Goal: Task Accomplishment & Management: Manage account settings

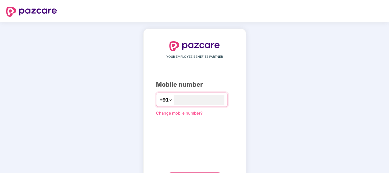
type input "**********"
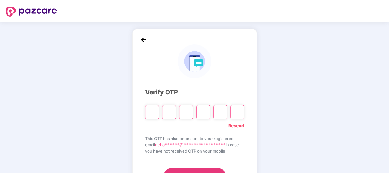
type input "*"
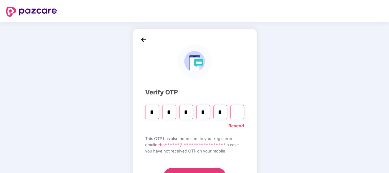
type input "*"
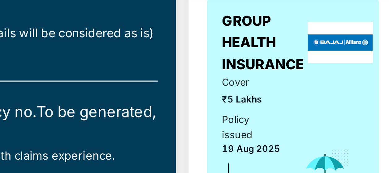
scroll to position [53, 0]
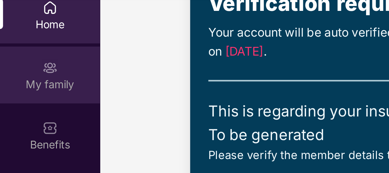
click at [20, 71] on div "My family" at bounding box center [20, 70] width 41 height 23
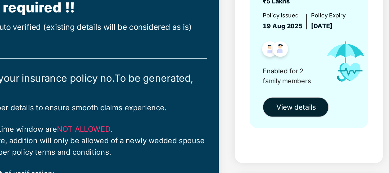
scroll to position [39, 0]
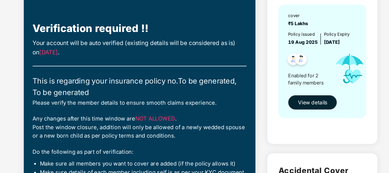
click at [304, 95] on span "View details" at bounding box center [309, 98] width 24 height 7
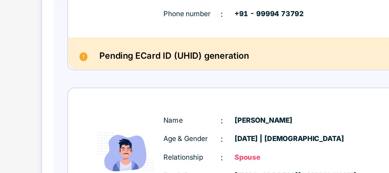
scroll to position [39, 0]
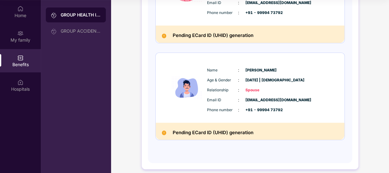
click at [162, 130] on img at bounding box center [164, 132] width 5 height 5
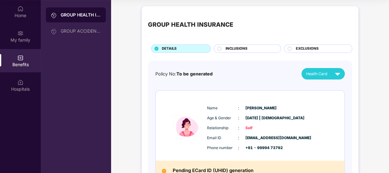
scroll to position [5, 0]
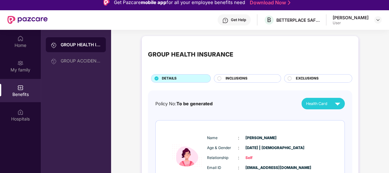
click at [251, 16] on div "Get Help" at bounding box center [234, 19] width 33 height 11
click at [73, 76] on div "GROUP HEALTH INSURANCE GROUP ACCIDENTAL INSURANCE" at bounding box center [76, 116] width 70 height 173
click at [23, 42] on div "Home" at bounding box center [20, 41] width 41 height 23
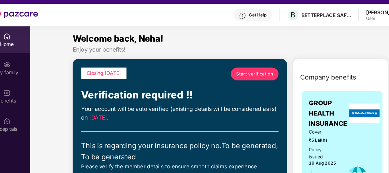
scroll to position [5, 0]
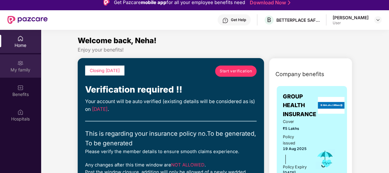
click at [16, 69] on div "My family" at bounding box center [20, 70] width 41 height 6
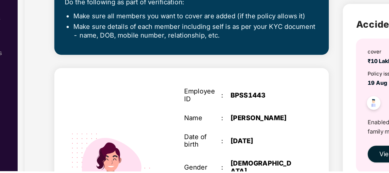
scroll to position [138, 0]
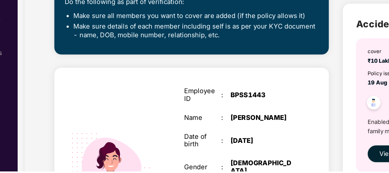
click at [164, 132] on div "Name" at bounding box center [172, 135] width 26 height 6
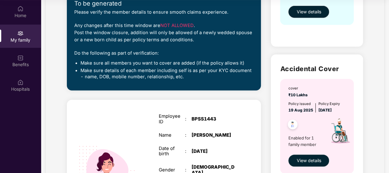
click at [99, 162] on img at bounding box center [107, 166] width 71 height 71
click at [72, 135] on img at bounding box center [107, 166] width 71 height 71
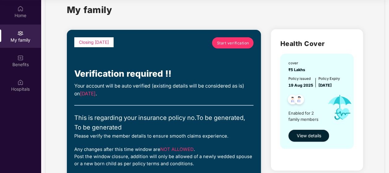
scroll to position [13, 0]
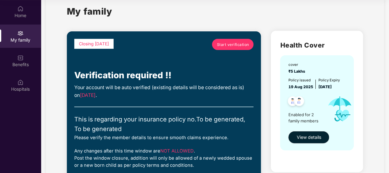
click at [217, 42] on span "Start verification" at bounding box center [233, 45] width 32 height 6
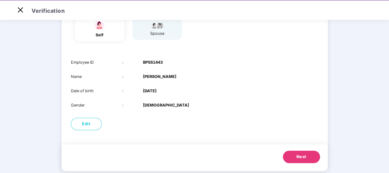
scroll to position [60, 0]
click at [163, 78] on b "Neha Anand" at bounding box center [159, 77] width 33 height 6
drag, startPoint x: 163, startPoint y: 78, endPoint x: 166, endPoint y: 95, distance: 17.0
click at [166, 95] on div "Employee ID : BPSS1443 Name : Neha Anand Date of birth : 06 Sept 1994 Gender : …" at bounding box center [195, 83] width 266 height 61
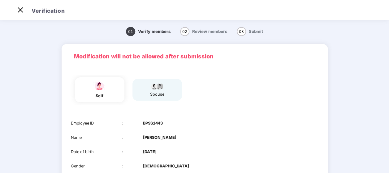
scroll to position [15, 0]
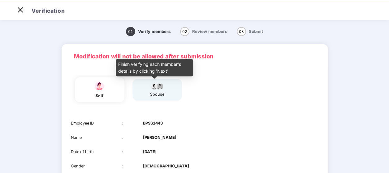
click at [155, 84] on img at bounding box center [157, 85] width 15 height 7
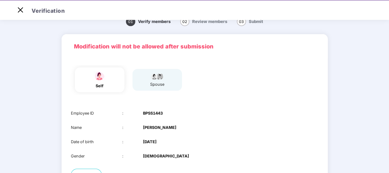
scroll to position [8, 0]
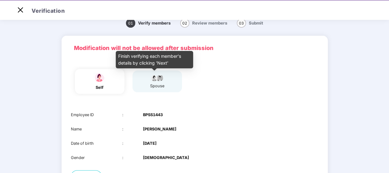
click at [150, 76] on img at bounding box center [157, 76] width 15 height 7
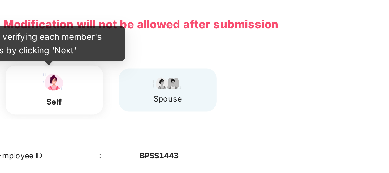
scroll to position [20, 0]
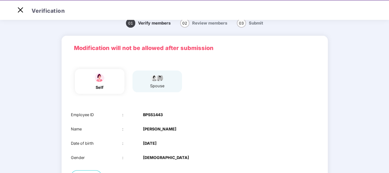
click at [68, 96] on div "self spouse" at bounding box center [195, 82] width 266 height 45
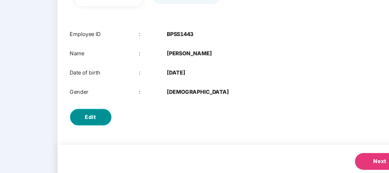
click at [79, 108] on button "Edit" at bounding box center [86, 113] width 31 height 12
select select "******"
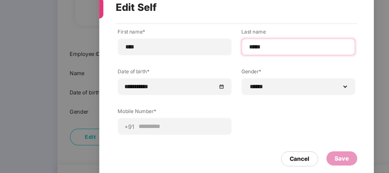
click at [211, 60] on input "*****" at bounding box center [241, 61] width 74 height 7
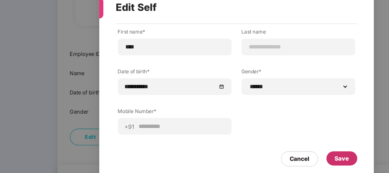
click at [266, 146] on div "Save" at bounding box center [273, 143] width 23 height 11
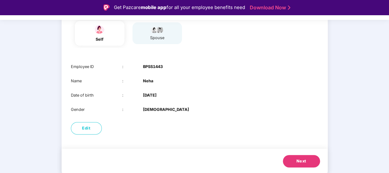
click at [290, 167] on button "Next" at bounding box center [301, 161] width 37 height 12
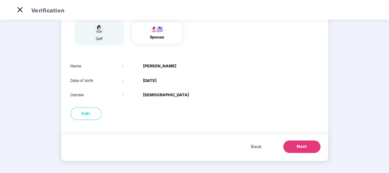
scroll to position [20, 0]
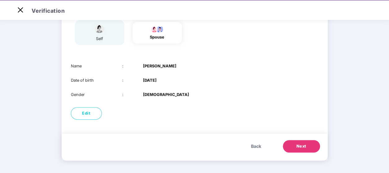
click at [292, 146] on button "Next" at bounding box center [301, 146] width 37 height 12
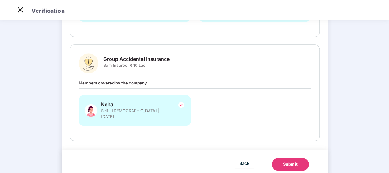
click at [283, 161] on div "Submit" at bounding box center [290, 164] width 15 height 6
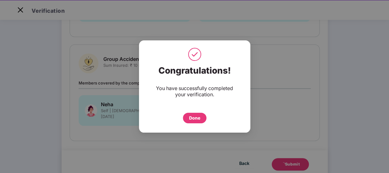
click at [192, 116] on div "Done" at bounding box center [194, 117] width 11 height 7
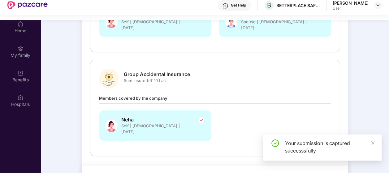
scroll to position [39, 0]
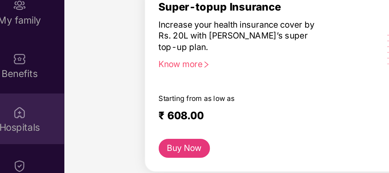
scroll to position [55, 0]
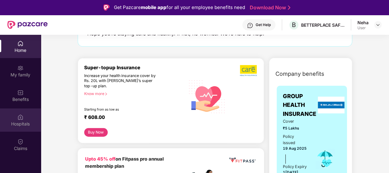
click at [21, 121] on div "Hospitals" at bounding box center [20, 123] width 41 height 6
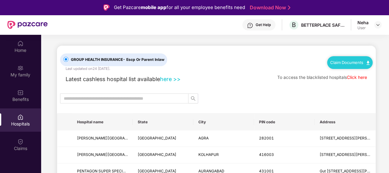
click at [200, 123] on th "City" at bounding box center [224, 121] width 61 height 17
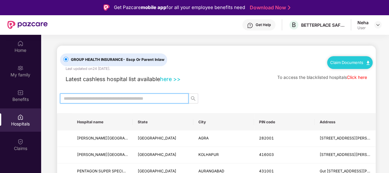
click at [154, 100] on input "text" at bounding box center [122, 98] width 116 height 7
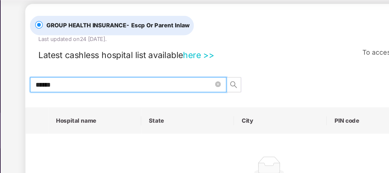
scroll to position [8, 0]
click at [122, 91] on input "******" at bounding box center [122, 89] width 116 height 7
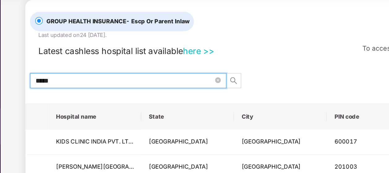
scroll to position [6, 0]
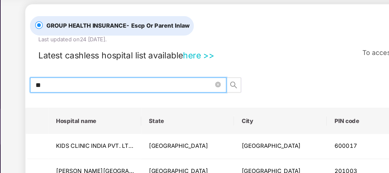
type input "*"
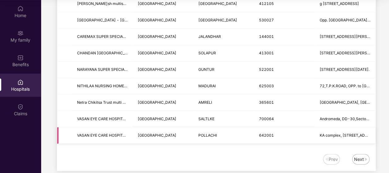
scroll to position [39, 0]
click at [360, 154] on div "Next" at bounding box center [360, 159] width 17 height 11
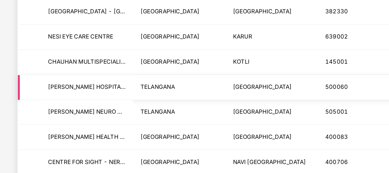
scroll to position [25, 0]
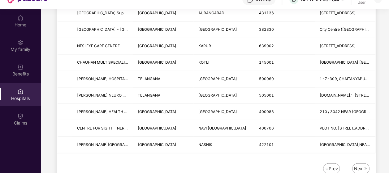
click at [364, 166] on img at bounding box center [366, 168] width 4 height 4
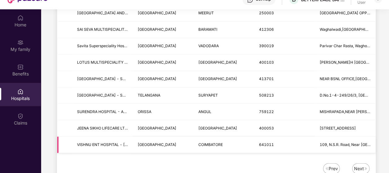
scroll to position [39, 0]
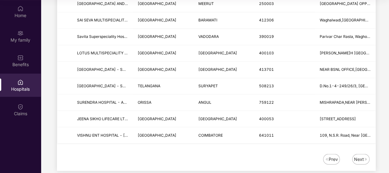
click at [359, 155] on div "Next" at bounding box center [359, 158] width 10 height 7
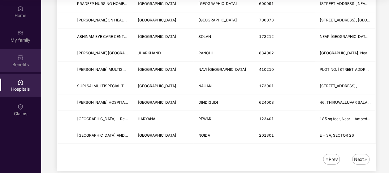
click at [21, 55] on img at bounding box center [20, 58] width 6 height 6
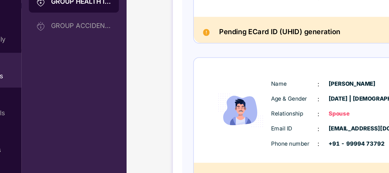
scroll to position [121, 0]
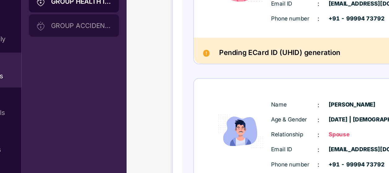
click at [85, 28] on div "GROUP ACCIDENTAL INSURANCE" at bounding box center [81, 30] width 40 height 5
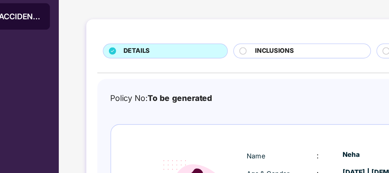
scroll to position [39, 0]
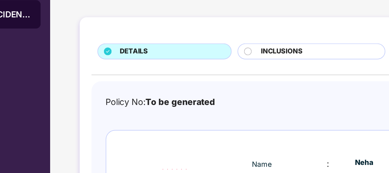
click at [211, 46] on div "INCLUSIONS" at bounding box center [247, 50] width 77 height 8
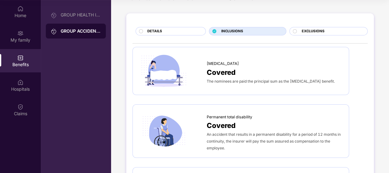
click at [305, 28] on span "EXCLUSIONS" at bounding box center [313, 31] width 23 height 6
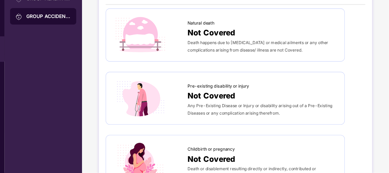
scroll to position [0, 0]
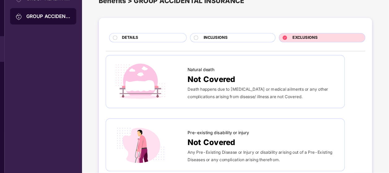
click at [79, 28] on div "GROUP ACCIDENTAL INSURANCE" at bounding box center [81, 31] width 40 height 6
click at [55, 28] on img at bounding box center [54, 31] width 6 height 6
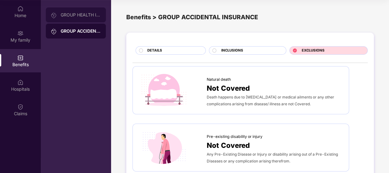
click at [79, 7] on div "GROUP HEALTH INSURANCE" at bounding box center [76, 14] width 60 height 15
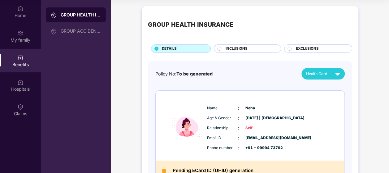
click at [247, 46] on div "INCLUSIONS" at bounding box center [249, 49] width 55 height 7
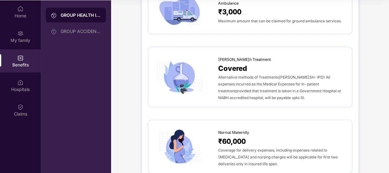
scroll to position [570, 0]
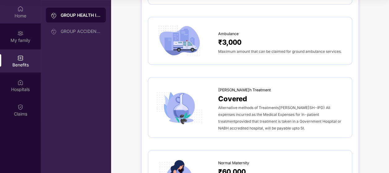
click at [25, 12] on div "Home" at bounding box center [20, 15] width 41 height 6
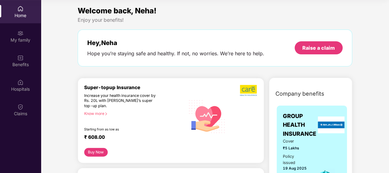
click at [25, 12] on div "Home" at bounding box center [20, 15] width 41 height 6
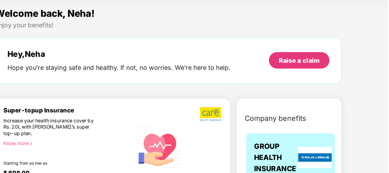
scroll to position [39, 0]
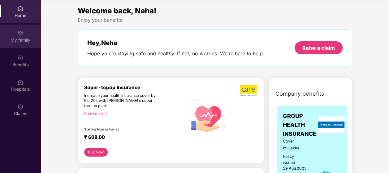
click at [17, 37] on div "My family" at bounding box center [20, 40] width 41 height 6
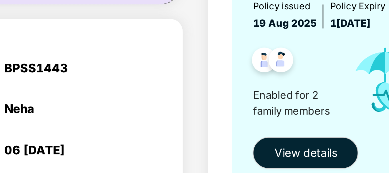
scroll to position [59, 0]
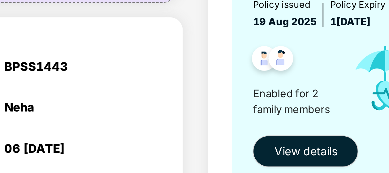
click at [311, 52] on div at bounding box center [303, 55] width 37 height 15
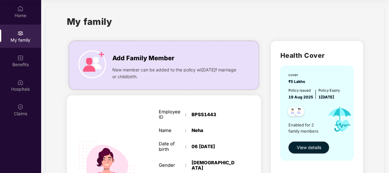
scroll to position [0, 0]
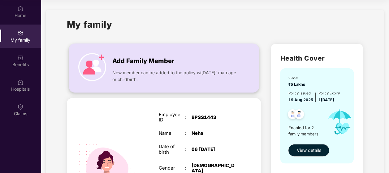
click at [102, 56] on img at bounding box center [92, 67] width 28 height 28
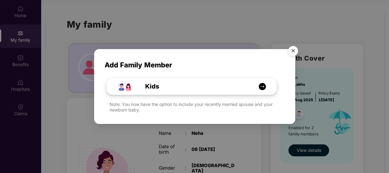
click at [177, 87] on div "Kids" at bounding box center [194, 86] width 127 height 10
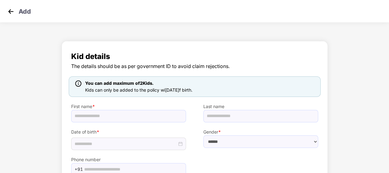
click at [13, 15] on img at bounding box center [10, 11] width 9 height 9
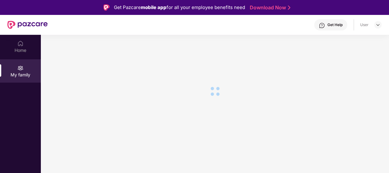
scroll to position [35, 0]
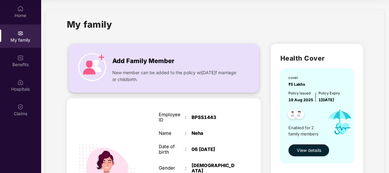
click at [102, 58] on img at bounding box center [92, 67] width 28 height 28
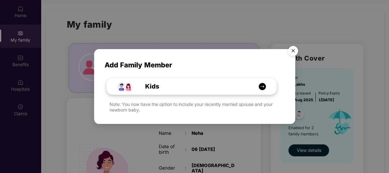
click at [127, 89] on img at bounding box center [125, 86] width 16 height 16
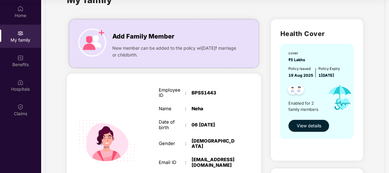
scroll to position [24, 0]
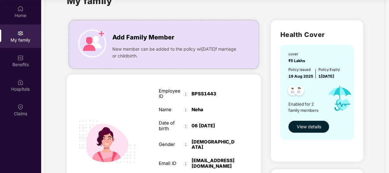
click at [15, 37] on div "My family" at bounding box center [20, 40] width 41 height 6
click at [21, 30] on img at bounding box center [20, 33] width 6 height 6
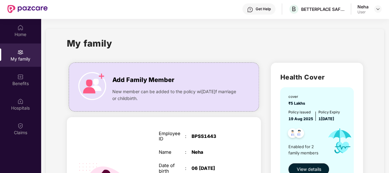
scroll to position [15, 0]
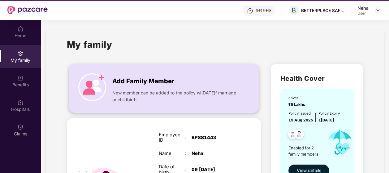
click at [98, 72] on div "Add Family Member New member can be added to the policy [DATE] of marriage or c…" at bounding box center [164, 88] width 190 height 36
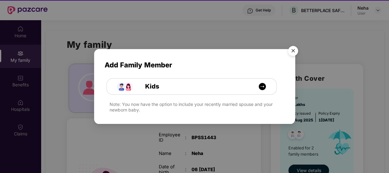
click at [293, 54] on img "Close" at bounding box center [293, 51] width 17 height 17
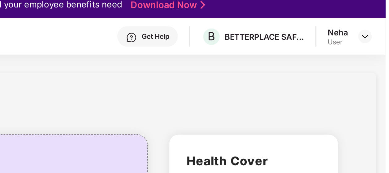
scroll to position [4, 0]
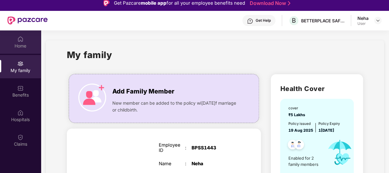
click at [20, 34] on div "Home" at bounding box center [20, 41] width 41 height 23
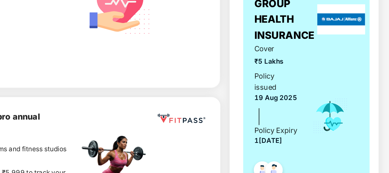
scroll to position [39, 0]
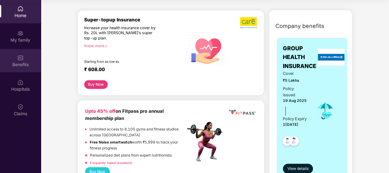
click at [17, 54] on div "Benefits" at bounding box center [20, 60] width 41 height 23
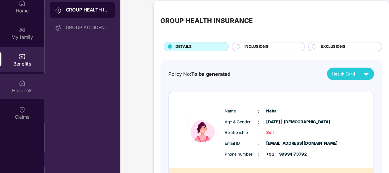
scroll to position [39, 0]
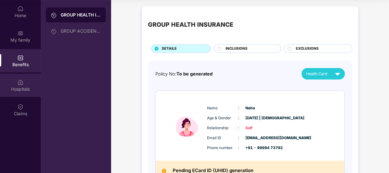
click at [20, 79] on img at bounding box center [20, 82] width 6 height 6
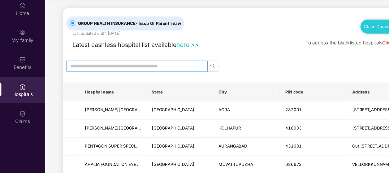
click at [112, 60] on input "text" at bounding box center [122, 63] width 116 height 7
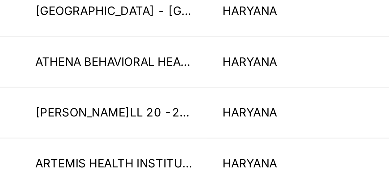
scroll to position [498, 0]
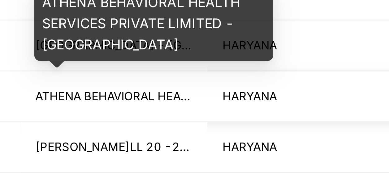
click at [108, 144] on span "ATHENA BEHAVIORAL HEALTH SERVICES PRIVATE LIMITED - [GEOGRAPHIC_DATA]" at bounding box center [151, 146] width 148 height 5
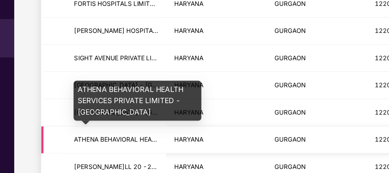
scroll to position [38, 0]
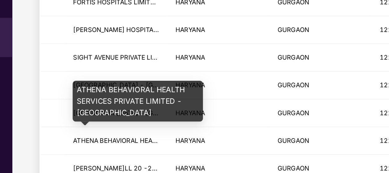
click at [106, 119] on div "ATHENA BEHAVIORAL HEALTH SERVICES PRIVATE LIMITED - [GEOGRAPHIC_DATA]" at bounding box center [115, 123] width 77 height 24
click at [108, 144] on span "ATHENA BEHAVIORAL HEALTH SERVICES PRIVATE LIMITED - [GEOGRAPHIC_DATA]" at bounding box center [151, 146] width 148 height 5
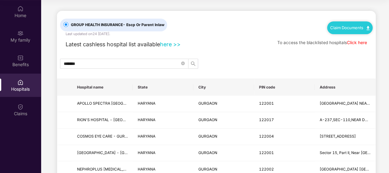
scroll to position [35, 0]
click at [174, 45] on link "here >>" at bounding box center [170, 44] width 21 height 7
click at [102, 60] on input "*******" at bounding box center [122, 63] width 116 height 7
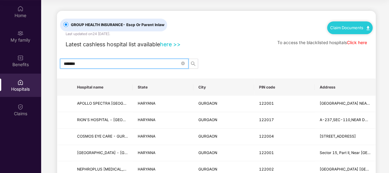
click at [102, 60] on input "*******" at bounding box center [122, 63] width 116 height 7
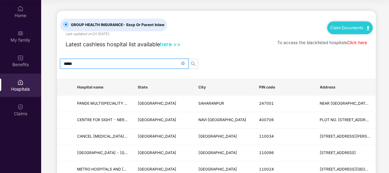
type input "*****"
click at [105, 62] on input "*****" at bounding box center [122, 63] width 116 height 7
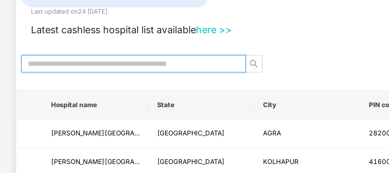
scroll to position [34, 0]
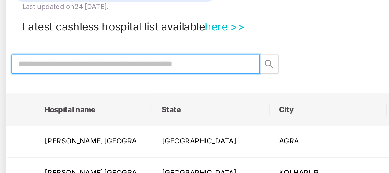
click at [112, 63] on input "text" at bounding box center [122, 63] width 116 height 7
type input "*"
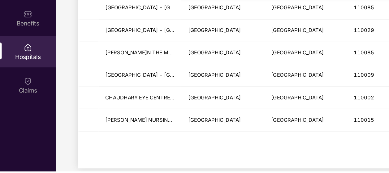
scroll to position [38, 0]
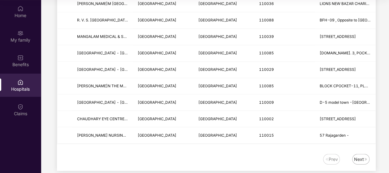
click at [356, 155] on div "Next" at bounding box center [359, 158] width 10 height 7
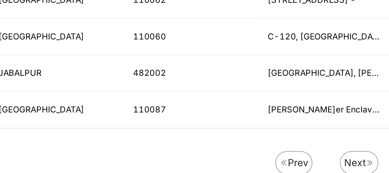
scroll to position [38, 0]
click at [356, 155] on div "Next" at bounding box center [359, 158] width 10 height 7
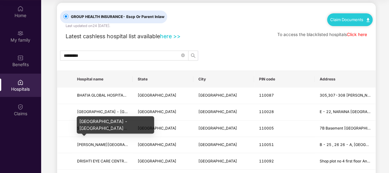
scroll to position [0, 0]
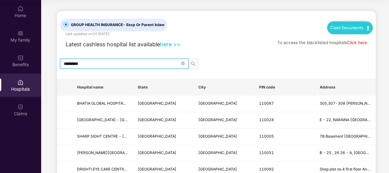
click at [103, 63] on input "*********" at bounding box center [122, 63] width 116 height 7
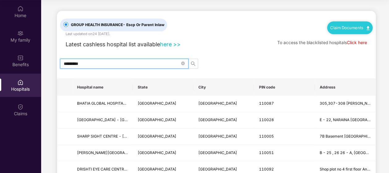
click at [103, 63] on input "*********" at bounding box center [122, 63] width 116 height 7
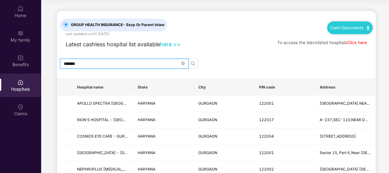
type input "*******"
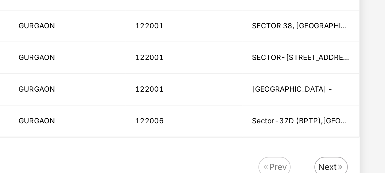
scroll to position [35, 0]
click at [354, 157] on div "Next" at bounding box center [359, 158] width 10 height 7
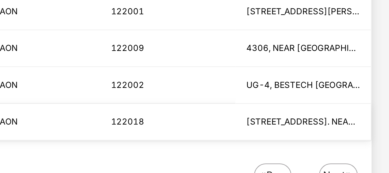
scroll to position [39, 0]
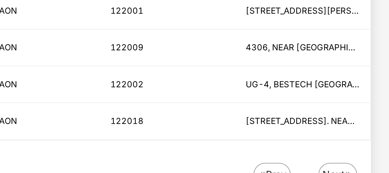
click at [354, 154] on div "Next" at bounding box center [360, 159] width 17 height 11
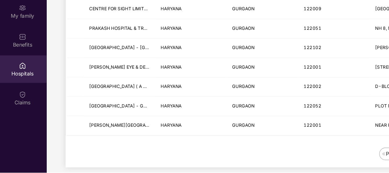
scroll to position [38, 0]
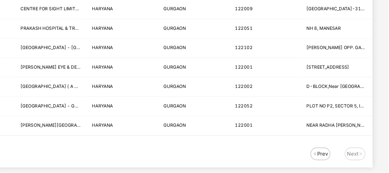
click at [364, 155] on img at bounding box center [366, 157] width 4 height 4
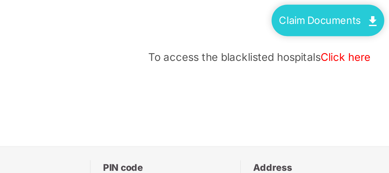
click at [357, 40] on link "Click here" at bounding box center [357, 42] width 20 height 5
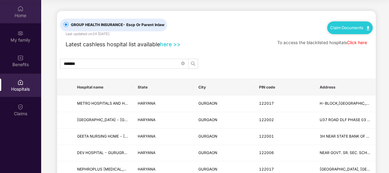
click at [20, 15] on div "Home" at bounding box center [20, 11] width 41 height 23
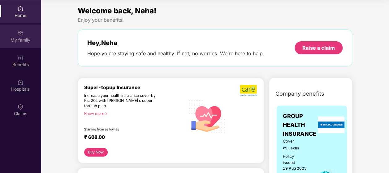
click at [17, 37] on div "My family" at bounding box center [20, 40] width 41 height 6
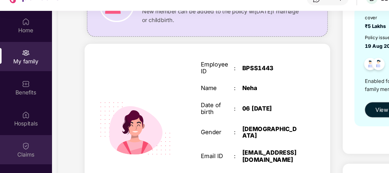
scroll to position [71, 0]
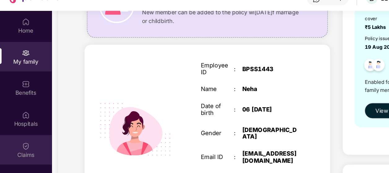
click at [21, 148] on div "Claims" at bounding box center [20, 148] width 41 height 6
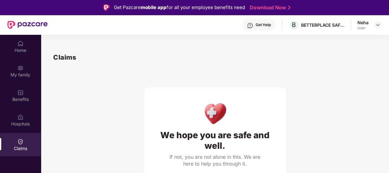
scroll to position [39, 0]
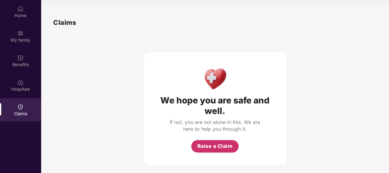
click at [216, 142] on span "Raise a Claim" at bounding box center [215, 146] width 35 height 8
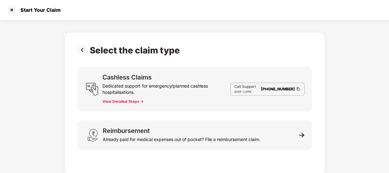
scroll to position [15, 0]
click at [13, 11] on div at bounding box center [12, 10] width 10 height 10
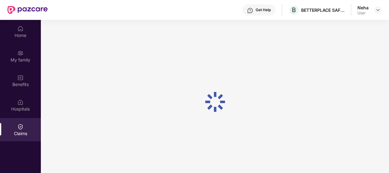
scroll to position [39, 0]
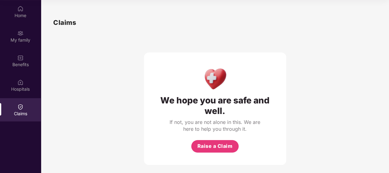
click at [23, 68] on div "Home My family Benefits Hospitals Claims" at bounding box center [20, 61] width 41 height 122
click at [16, 56] on div "Benefits" at bounding box center [20, 60] width 41 height 23
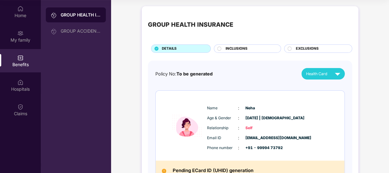
click at [230, 47] on div "INCLUSIONS" at bounding box center [249, 49] width 55 height 7
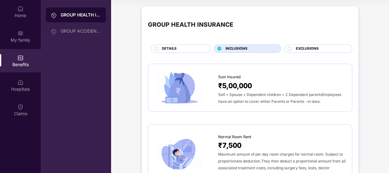
scroll to position [35, 0]
click at [304, 49] on span "EXCLUSIONS" at bounding box center [307, 49] width 23 height 6
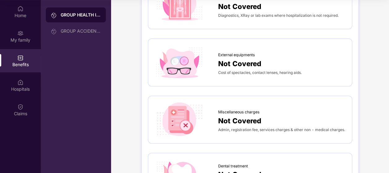
scroll to position [0, 0]
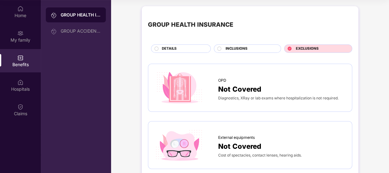
click at [242, 46] on span "INCLUSIONS" at bounding box center [236, 49] width 22 height 6
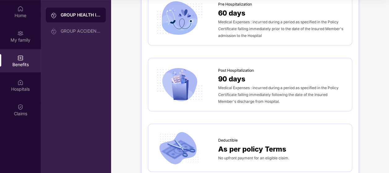
scroll to position [35, 0]
click at [25, 10] on div "Home" at bounding box center [20, 11] width 41 height 23
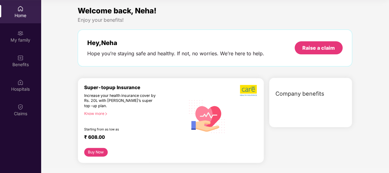
scroll to position [0, 0]
